Goal: Use online tool/utility: Use online tool/utility

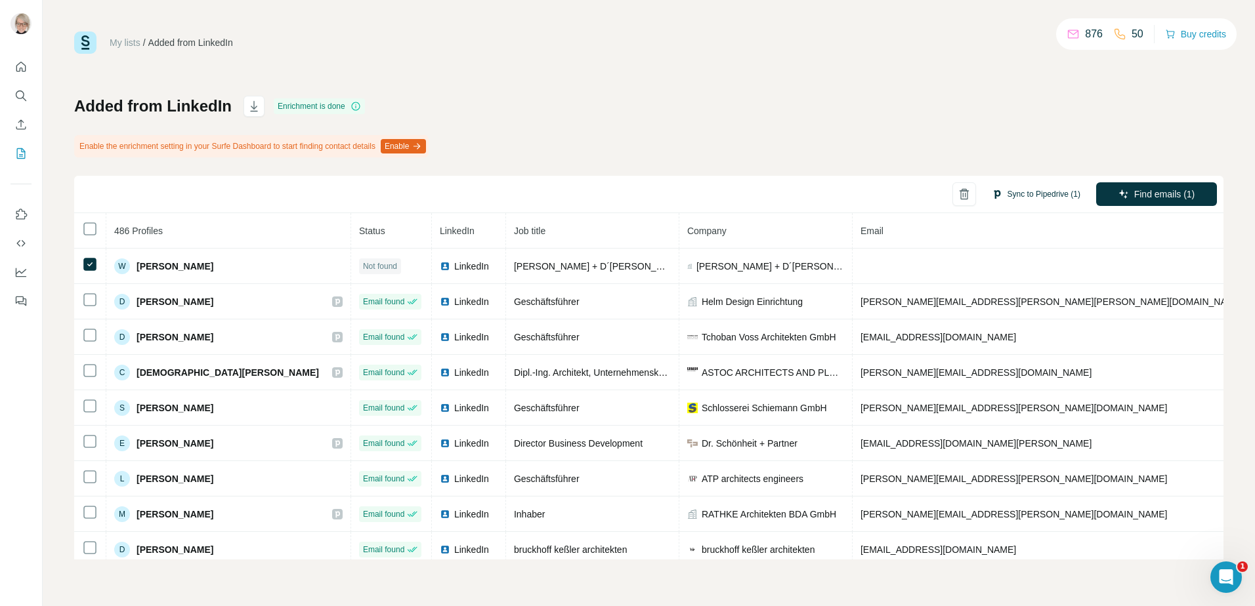
click at [1052, 192] on button "Sync to Pipedrive (1)" at bounding box center [1036, 194] width 107 height 20
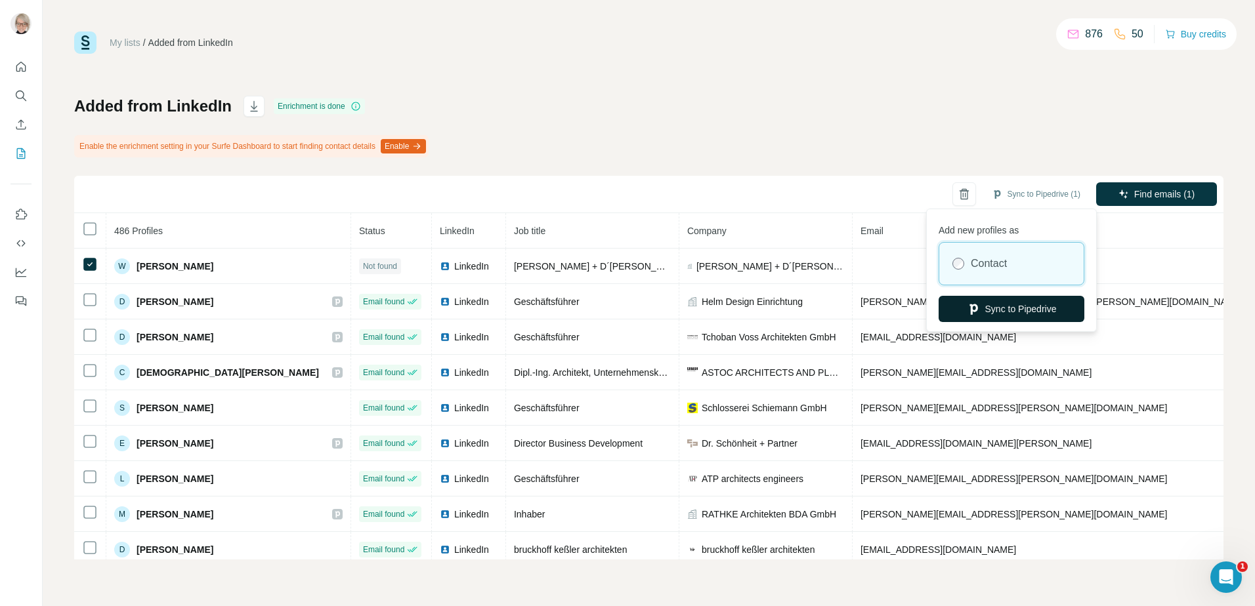
click at [1005, 305] on button "Sync to Pipedrive" at bounding box center [1012, 309] width 146 height 26
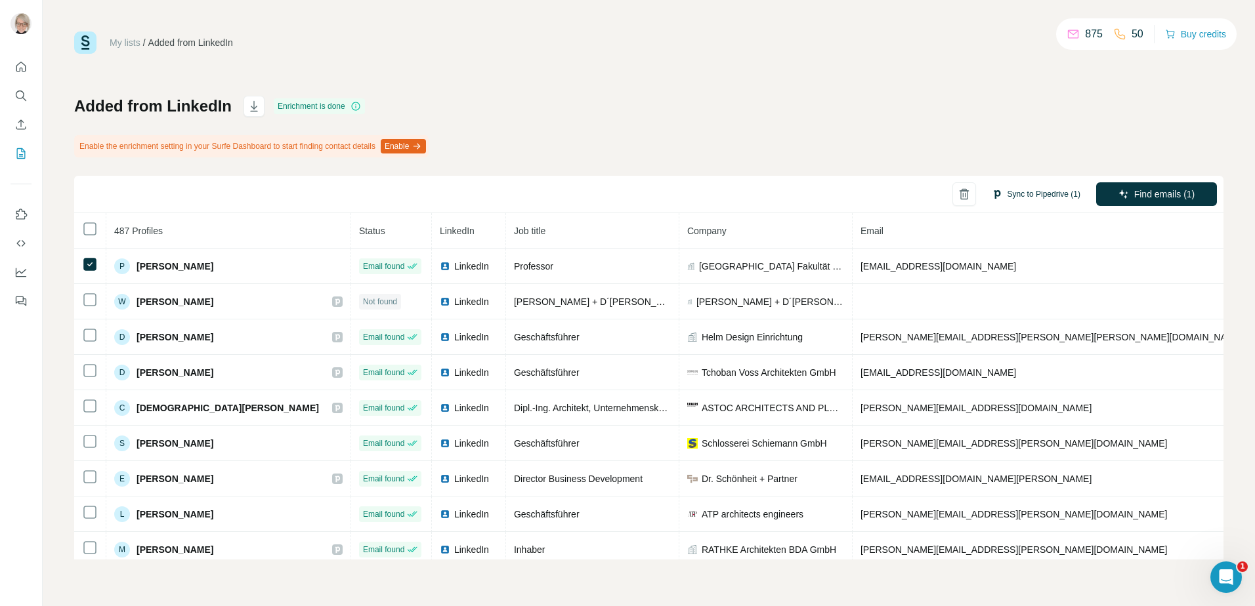
click at [1052, 190] on button "Sync to Pipedrive (1)" at bounding box center [1036, 194] width 107 height 20
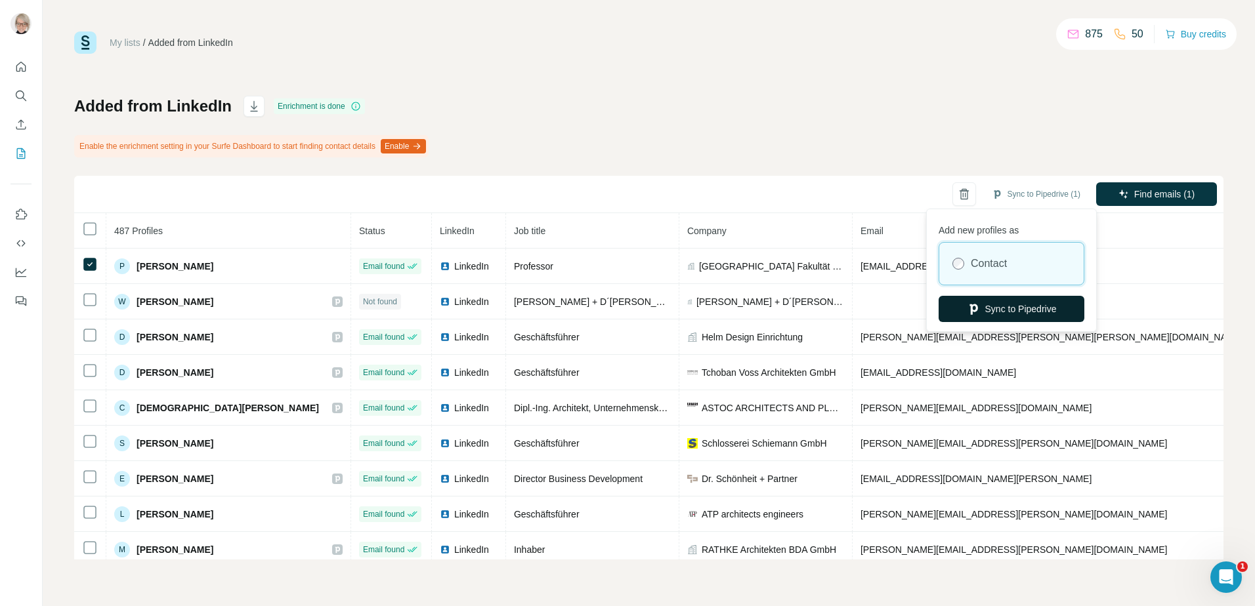
click at [1024, 306] on button "Sync to Pipedrive" at bounding box center [1012, 309] width 146 height 26
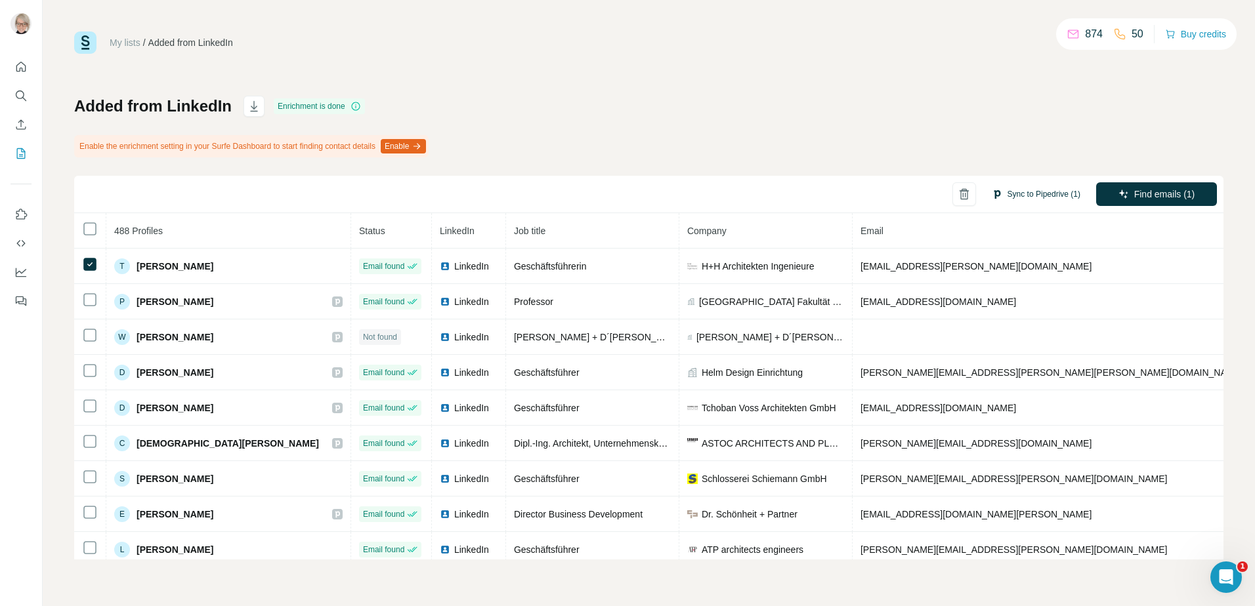
click at [1034, 196] on button "Sync to Pipedrive (1)" at bounding box center [1036, 194] width 107 height 20
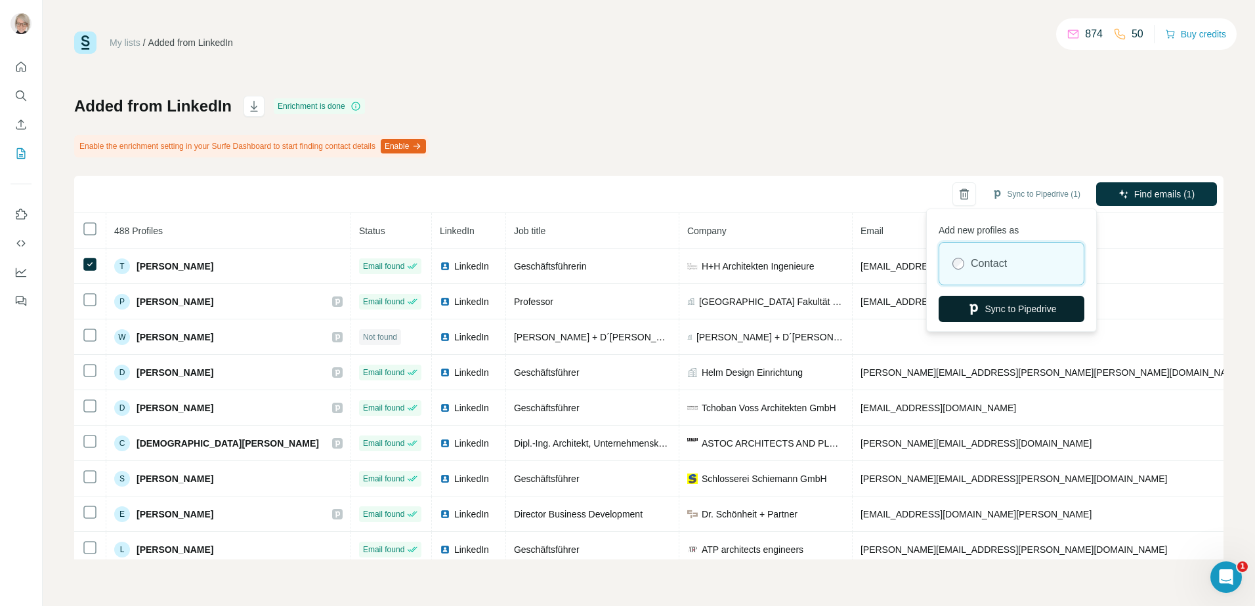
click at [1033, 317] on button "Sync to Pipedrive" at bounding box center [1012, 309] width 146 height 26
